Goal: Find specific page/section: Find specific page/section

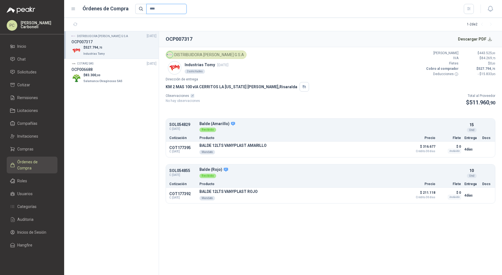
drag, startPoint x: 159, startPoint y: 8, endPoint x: 121, endPoint y: 8, distance: 38.8
click at [121, 8] on div "Órdenes de Compra ****" at bounding box center [272, 9] width 403 height 10
click at [73, 24] on icon "button" at bounding box center [75, 24] width 5 height 5
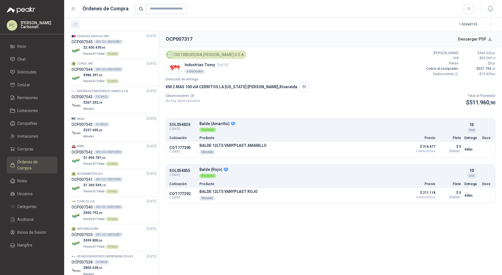
click at [73, 24] on icon "button" at bounding box center [75, 24] width 5 height 5
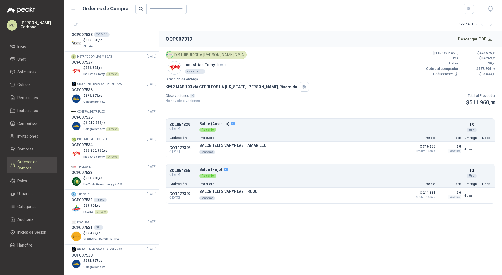
scroll to position [227, 0]
click at [136, 138] on div "INGENIERIA EFICIENTE [DATE]" at bounding box center [113, 139] width 85 height 5
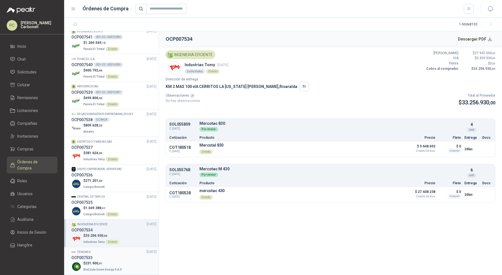
scroll to position [126, 0]
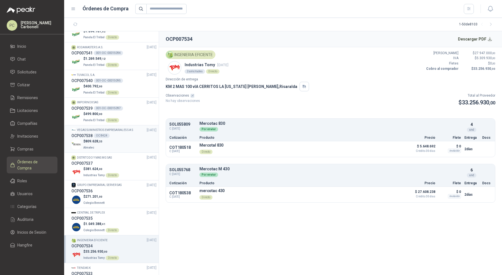
click at [133, 131] on p "VEGAS SUMINISTROS EMPRESARIALES S A S" at bounding box center [105, 130] width 56 height 4
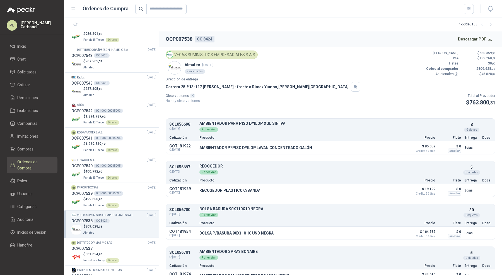
scroll to position [17, 0]
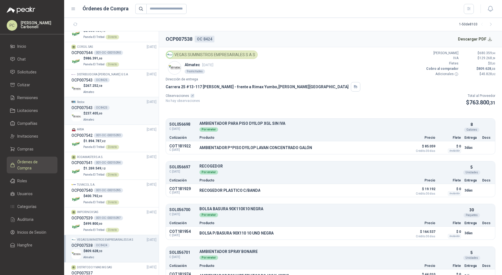
click at [116, 114] on div "$ 237.405 ,00 Almatec" at bounding box center [113, 116] width 85 height 11
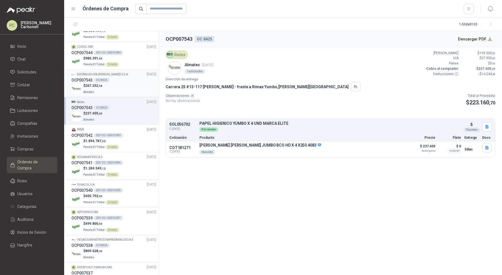
click at [120, 92] on div "$ 267.252 ,58 Almatec" at bounding box center [113, 88] width 85 height 11
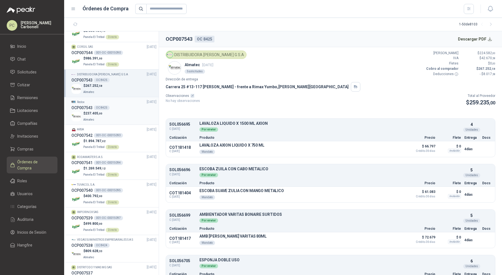
scroll to position [3, 0]
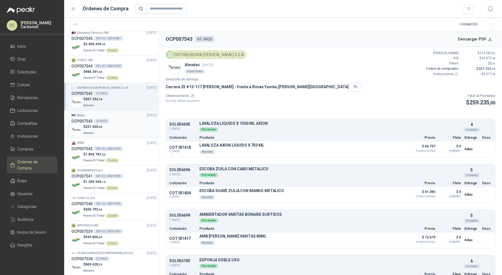
click at [117, 125] on div "$ 237.405 ,00 Almatec" at bounding box center [113, 129] width 85 height 11
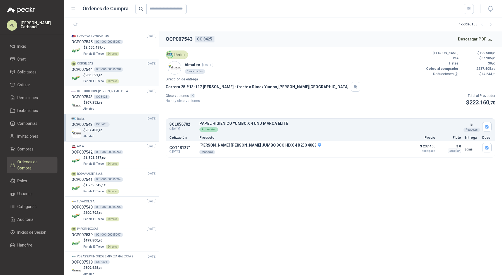
click at [125, 80] on div "$ 986.391 ,00 Panela El Trébol Directo" at bounding box center [113, 78] width 85 height 11
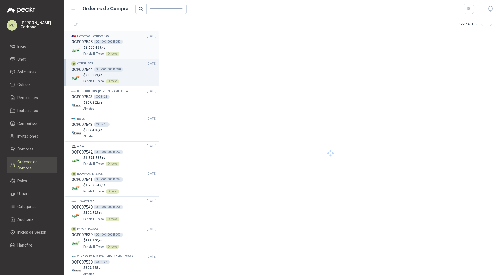
click at [131, 57] on li "Elementos Eléctricos SAS [DATE] OCP007545 001-OC -00015087 $ 2.650.439 ,40 Pane…" at bounding box center [111, 45] width 95 height 28
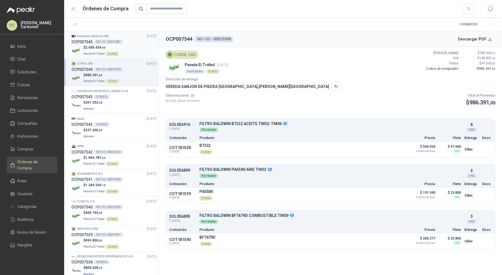
click at [131, 54] on div "$ 2.650.439 ,40 Panela El Trébol Directo" at bounding box center [113, 50] width 85 height 11
